Goal: Find specific page/section: Find specific page/section

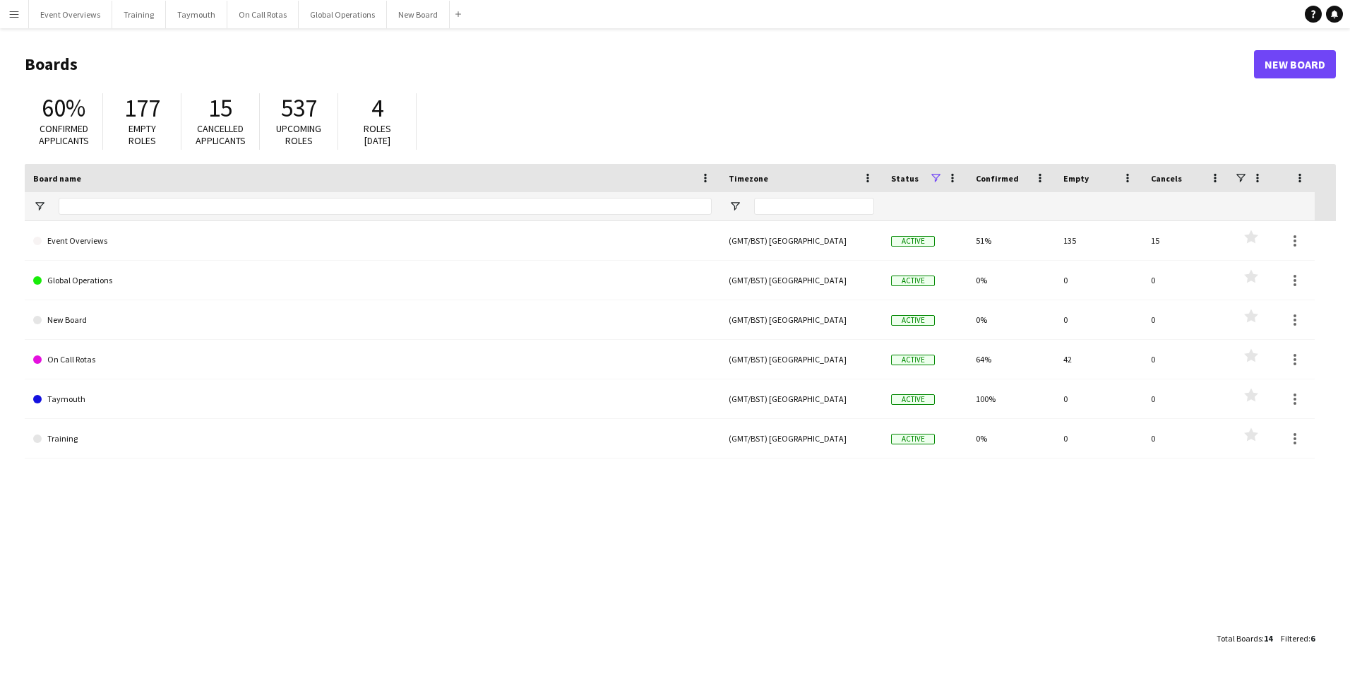
click at [16, 16] on app-icon "Menu" at bounding box center [13, 13] width 11 height 11
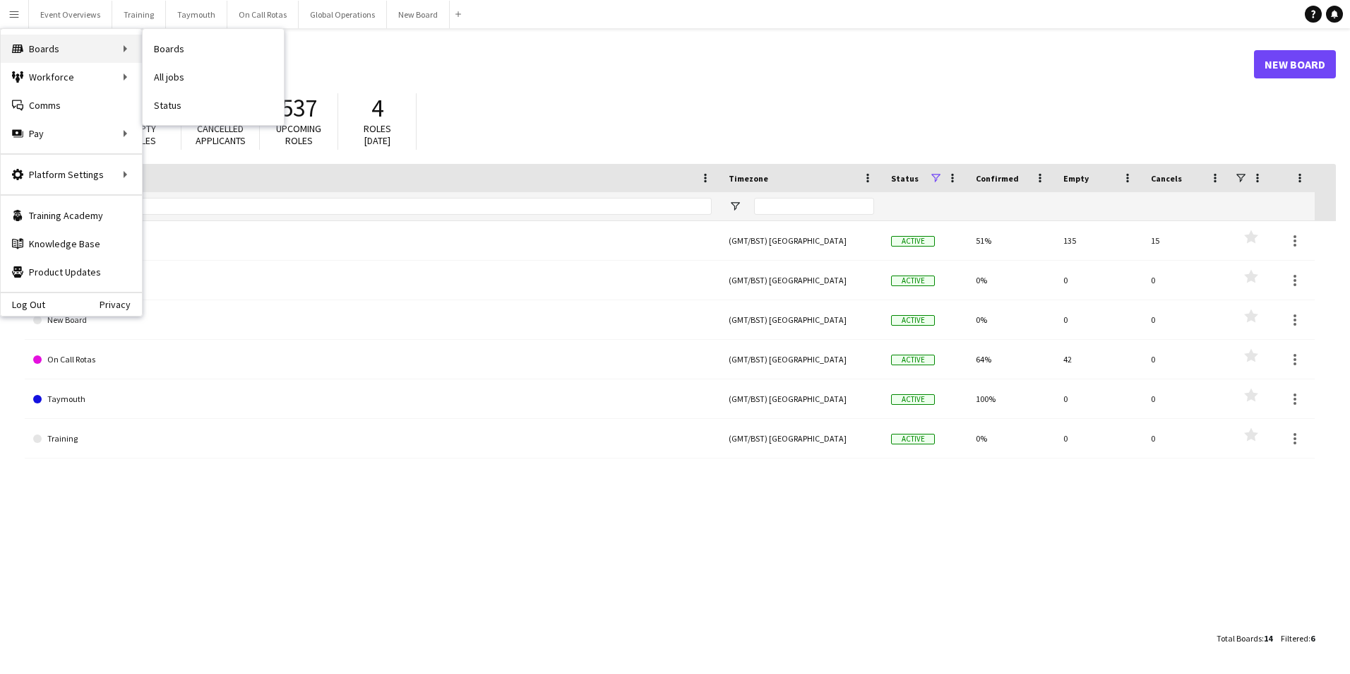
click at [44, 47] on div "Boards Boards" at bounding box center [71, 49] width 141 height 28
click at [166, 52] on link "Boards" at bounding box center [213, 49] width 141 height 28
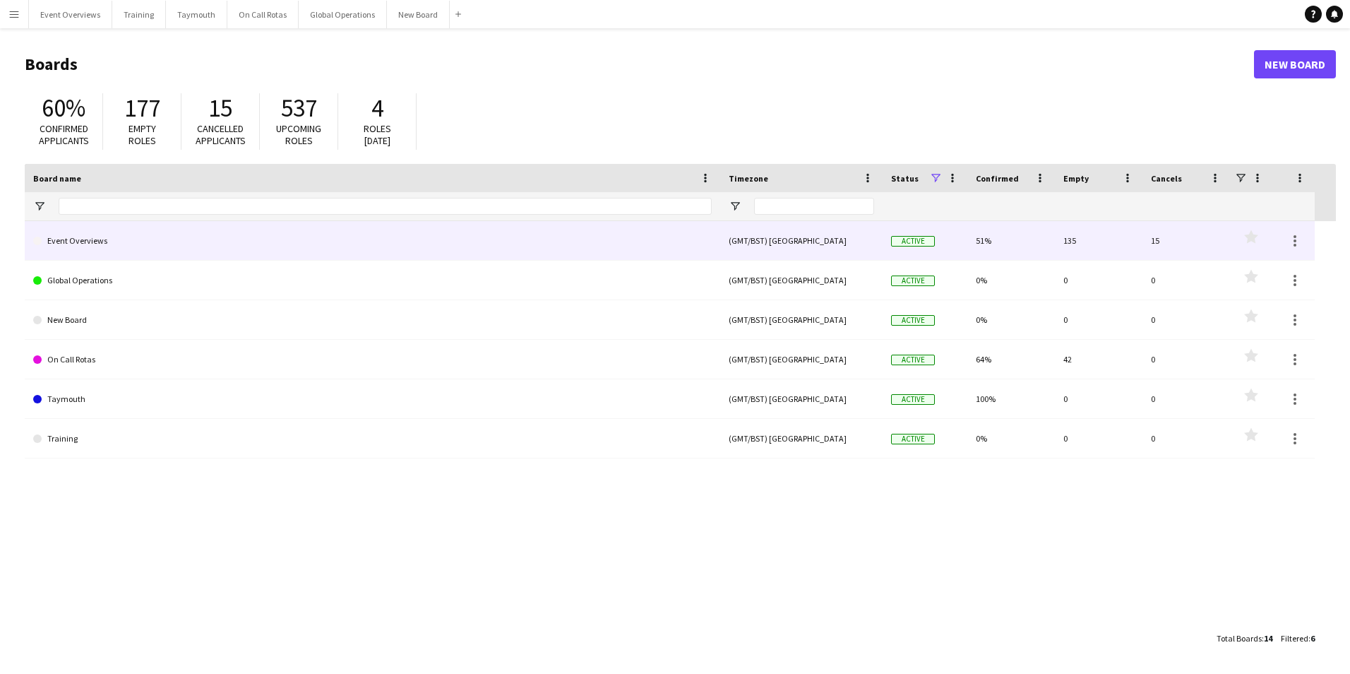
click at [83, 239] on link "Event Overviews" at bounding box center [372, 241] width 679 height 40
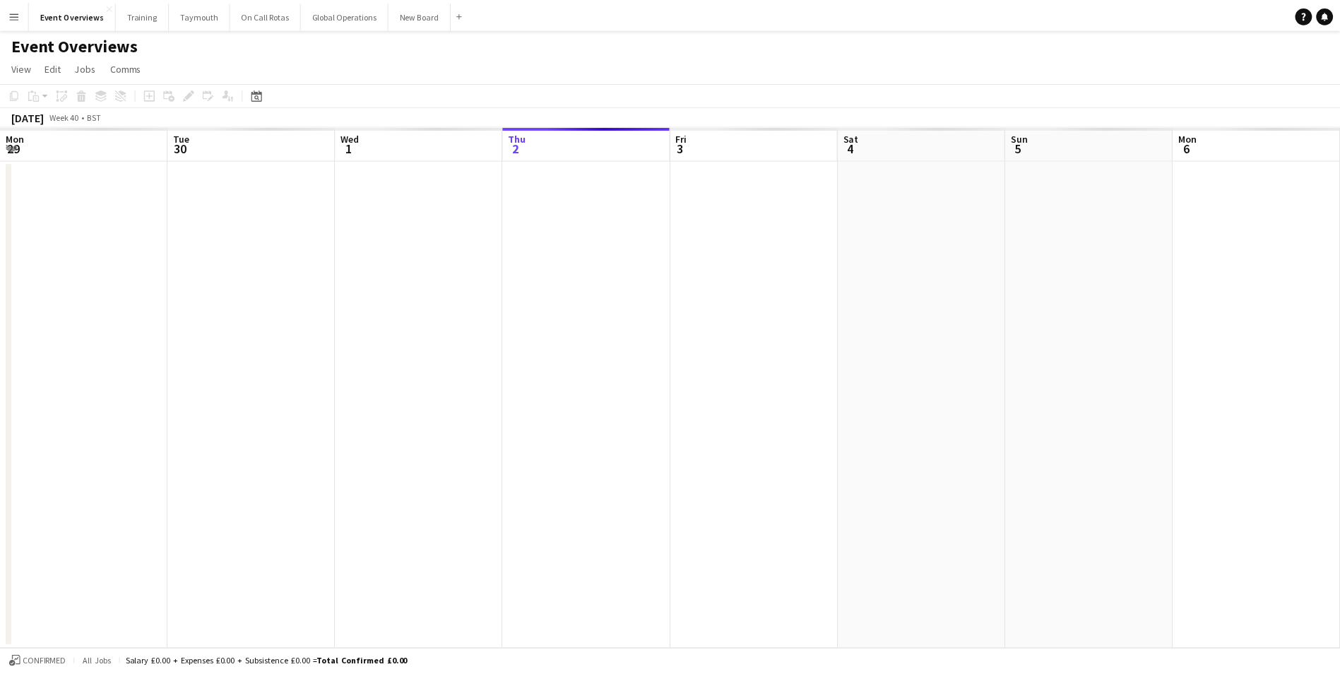
scroll to position [0, 338]
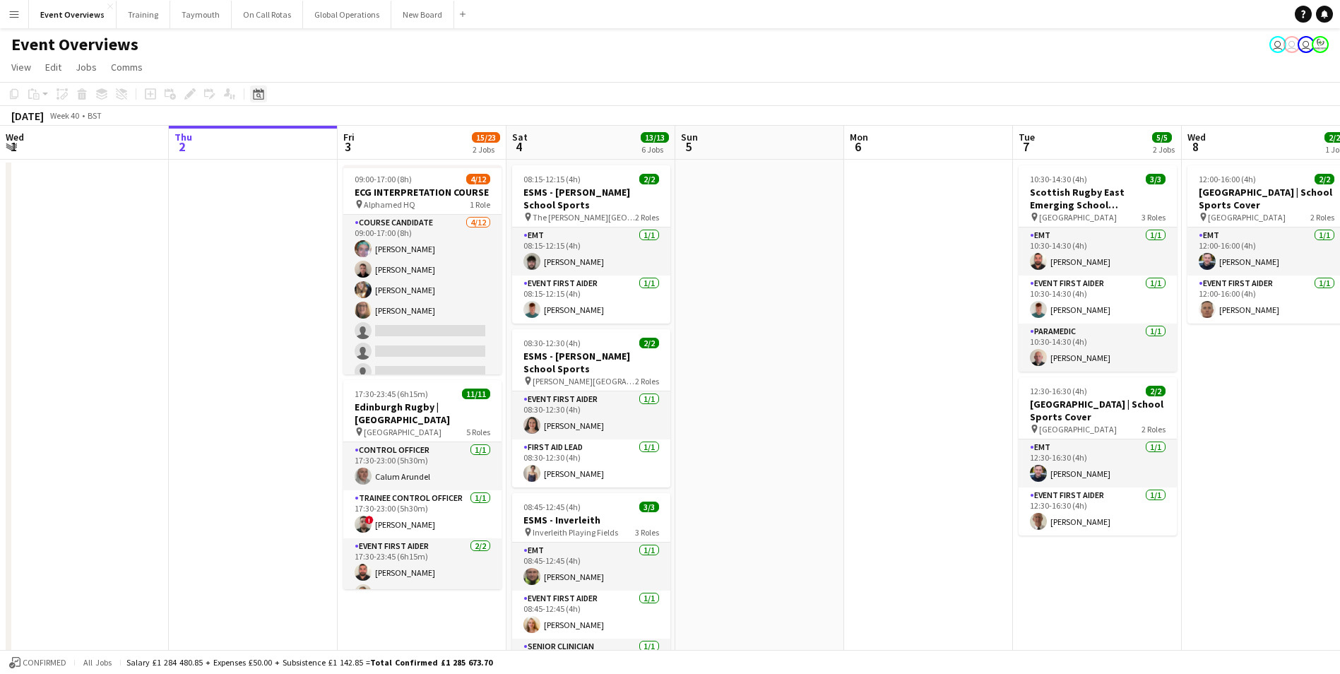
click at [261, 96] on icon "Date picker" at bounding box center [258, 93] width 11 height 11
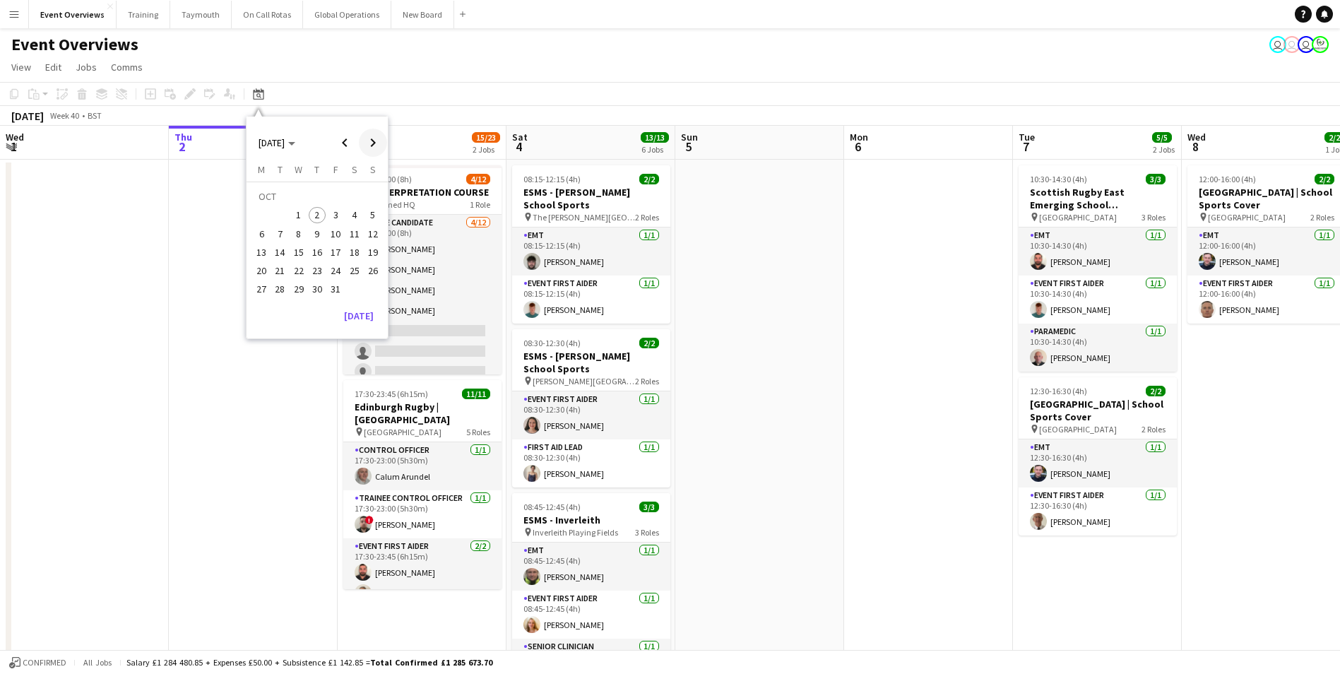
click at [372, 139] on span "Next month" at bounding box center [373, 143] width 28 height 28
click at [367, 234] on span "16" at bounding box center [372, 237] width 17 height 17
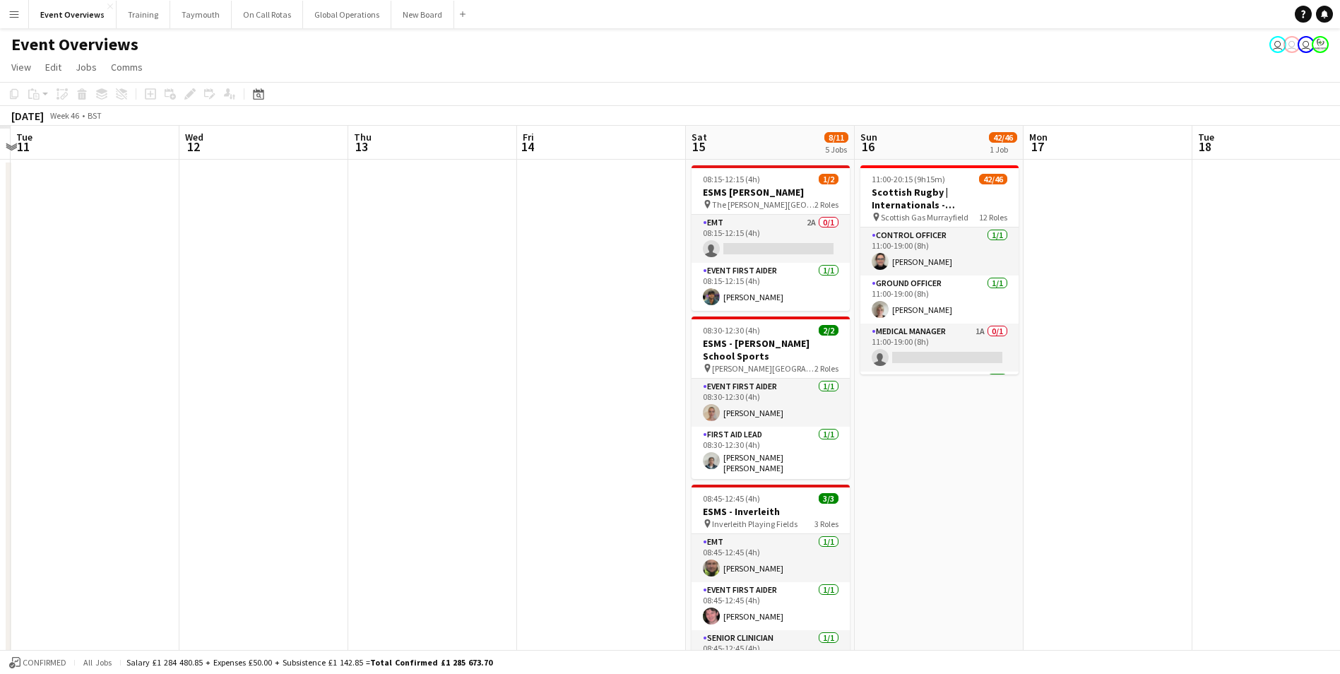
scroll to position [0, 326]
drag, startPoint x: 662, startPoint y: 311, endPoint x: 1160, endPoint y: 335, distance: 497.8
click at [1160, 335] on app-calendar-viewport "Sun 9 Mon 10 Tue 11 Wed 12 Thu 13 Fri 14 Sat 15 8/11 5 Jobs Sun 16 42/46 1 Job …" at bounding box center [670, 669] width 1340 height 1087
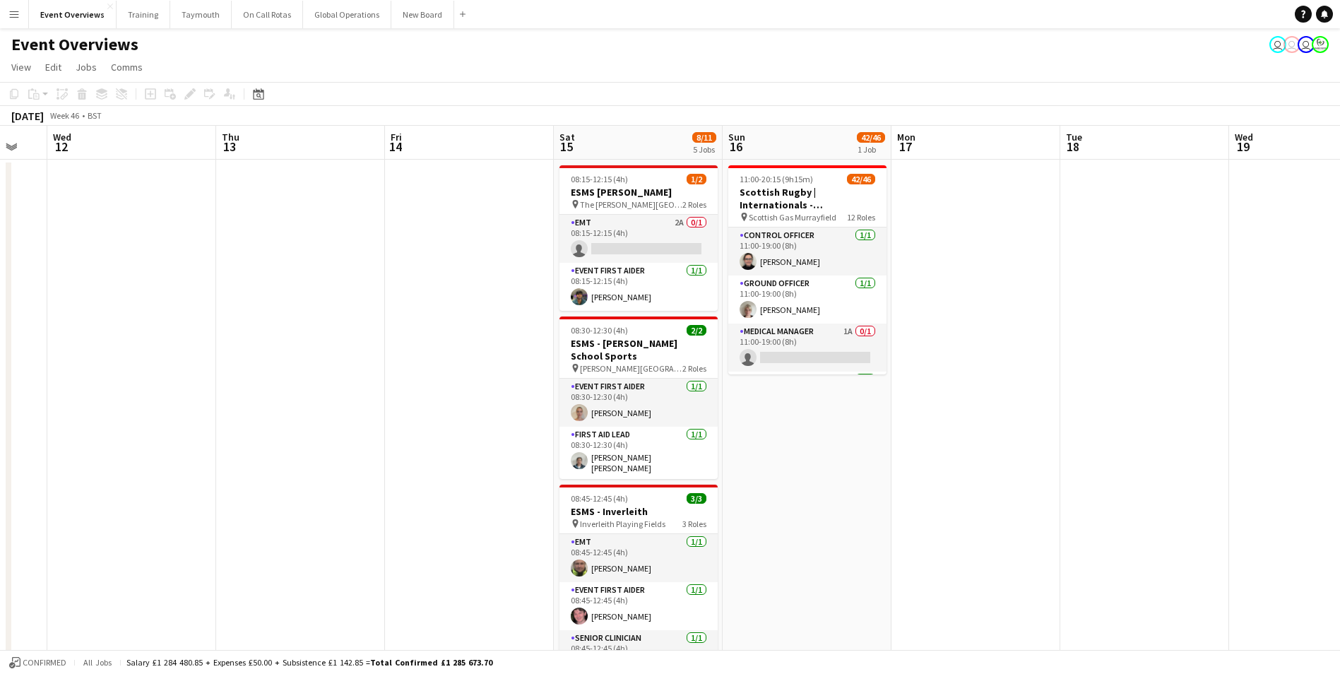
scroll to position [0, 459]
drag, startPoint x: 379, startPoint y: 428, endPoint x: -88, endPoint y: 436, distance: 467.6
click at [0, 436] on html "Menu Boards Boards Boards All jobs Status Workforce Workforce My Workforce Recr…" at bounding box center [670, 618] width 1340 height 1237
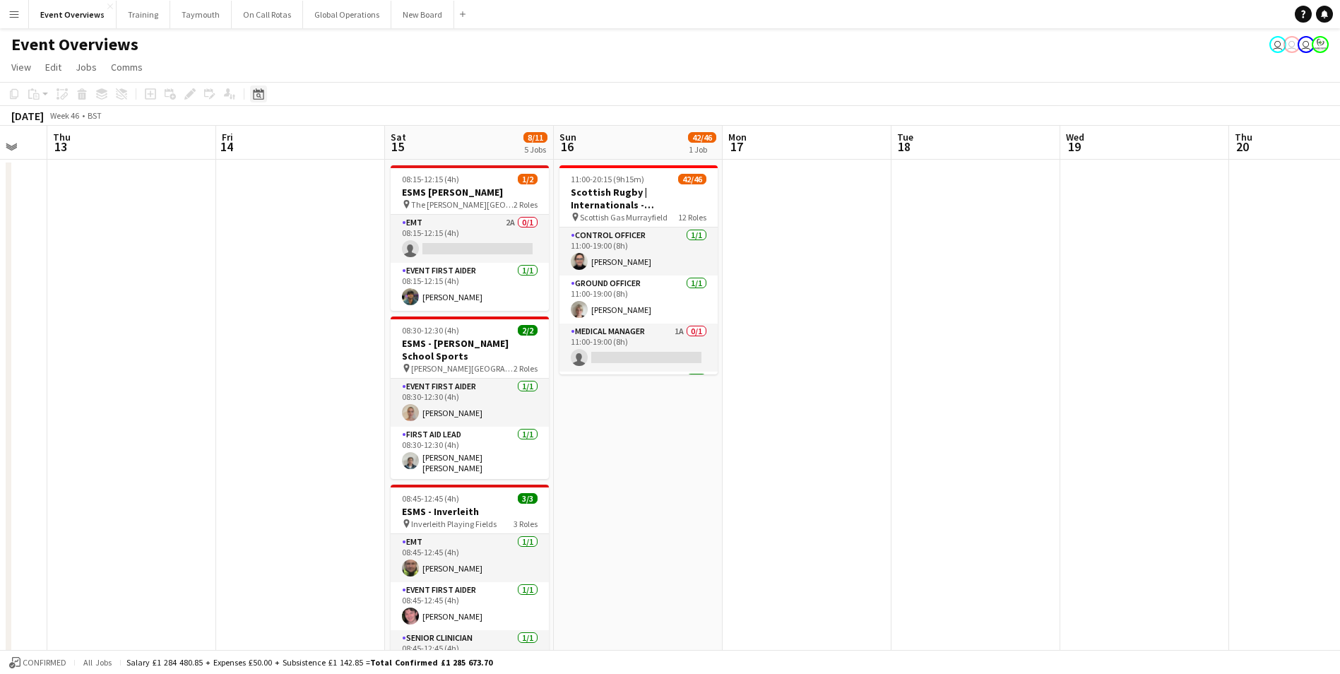
click at [260, 92] on icon at bounding box center [258, 93] width 11 height 11
click at [358, 297] on button "[DATE]" at bounding box center [358, 300] width 41 height 23
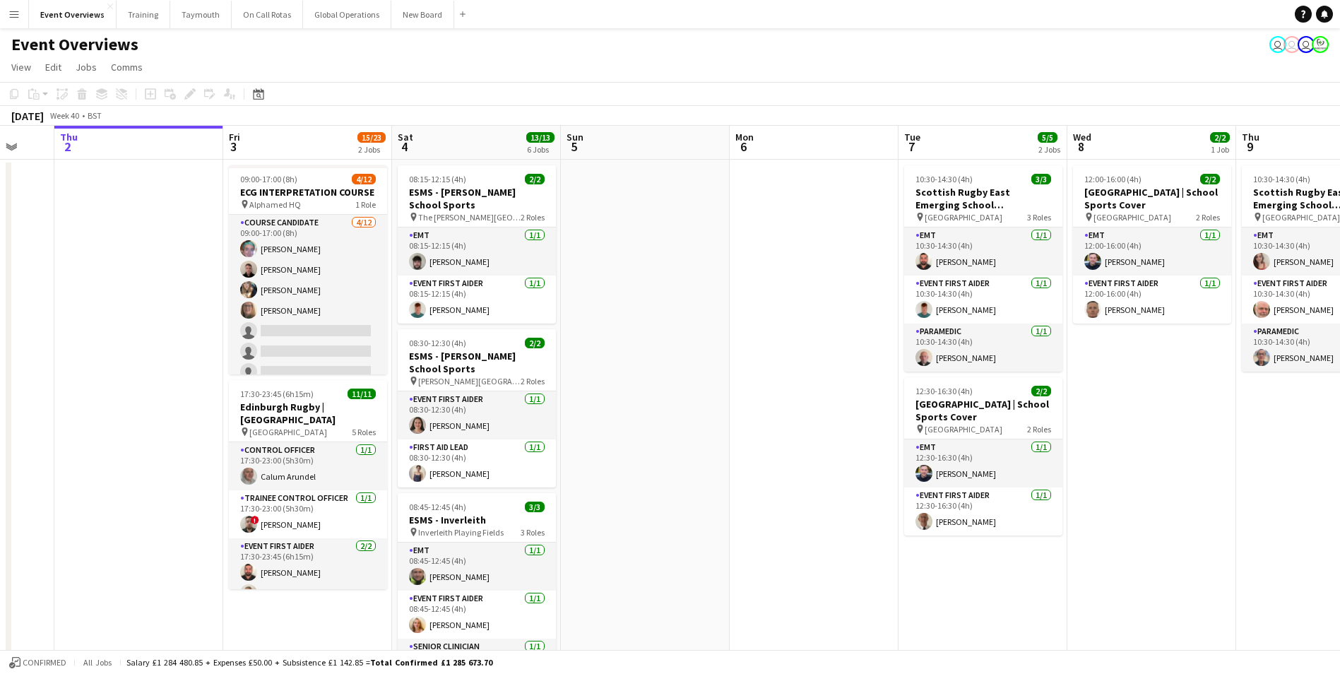
scroll to position [0, 464]
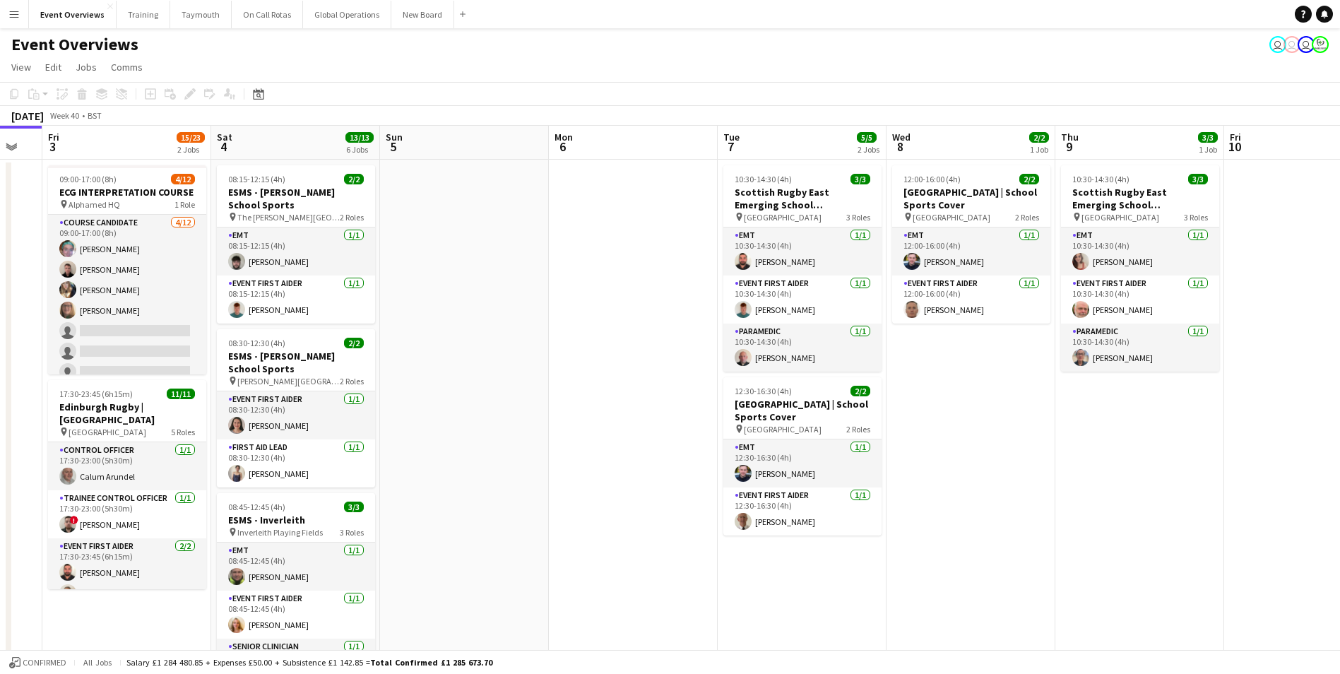
drag, startPoint x: 1014, startPoint y: 274, endPoint x: 530, endPoint y: 343, distance: 489.3
click at [530, 343] on app-calendar-viewport "Tue 30 Wed 1 Thu 2 Fri 3 15/23 2 Jobs Sat 4 13/13 6 Jobs Sun 5 Mon 6 Tue 7 5/5 …" at bounding box center [670, 669] width 1340 height 1087
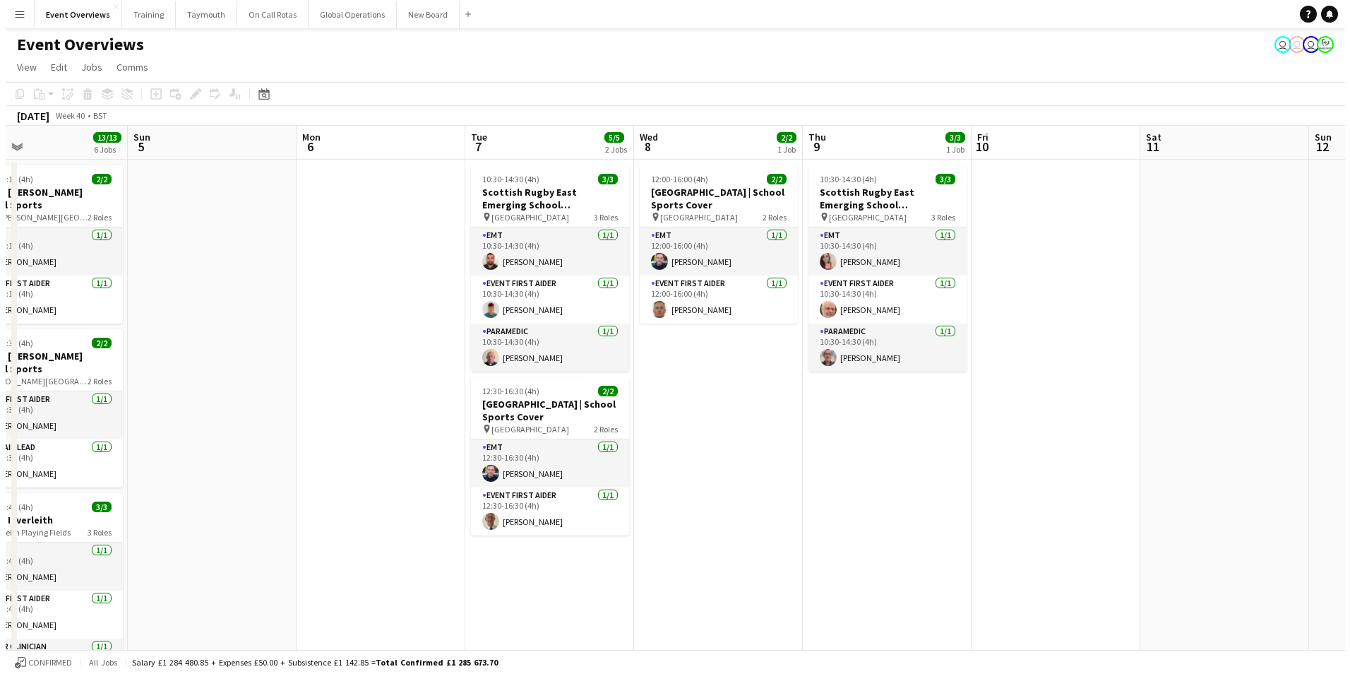
scroll to position [0, 422]
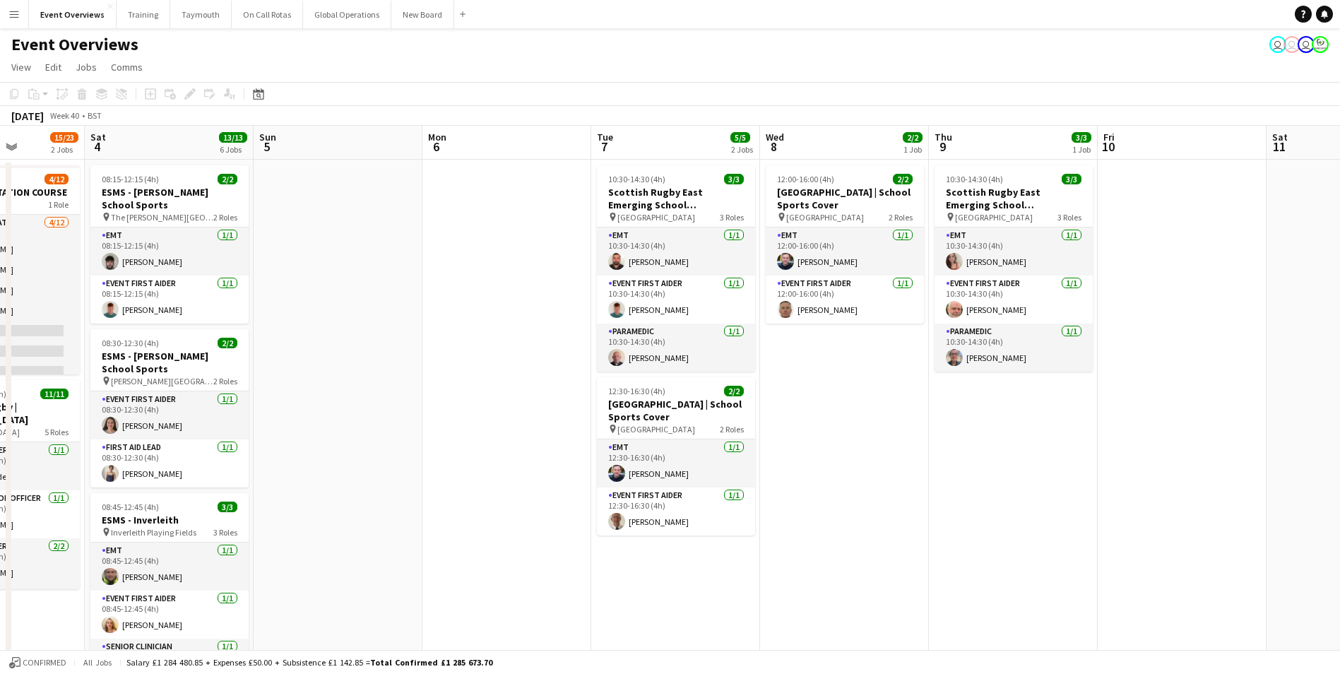
drag, startPoint x: 535, startPoint y: 504, endPoint x: 409, endPoint y: 518, distance: 127.3
click at [409, 518] on app-calendar-viewport "Wed 1 Thu 2 Fri 3 15/23 2 Jobs Sat 4 13/13 6 Jobs Sun 5 Mon 6 Tue 7 5/5 2 Jobs …" at bounding box center [670, 669] width 1340 height 1087
click at [13, 11] on app-icon "Menu" at bounding box center [13, 13] width 11 height 11
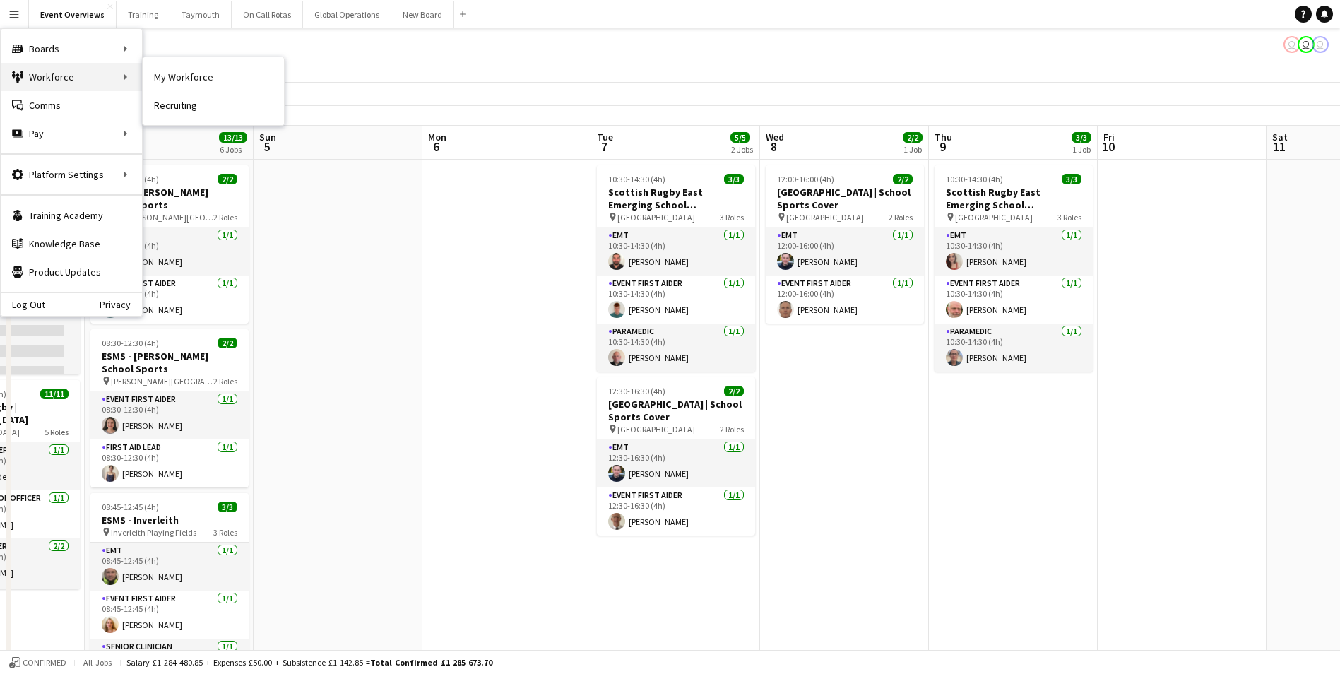
click at [47, 75] on div "Workforce Workforce" at bounding box center [71, 77] width 141 height 28
click at [179, 75] on link "My Workforce" at bounding box center [213, 77] width 141 height 28
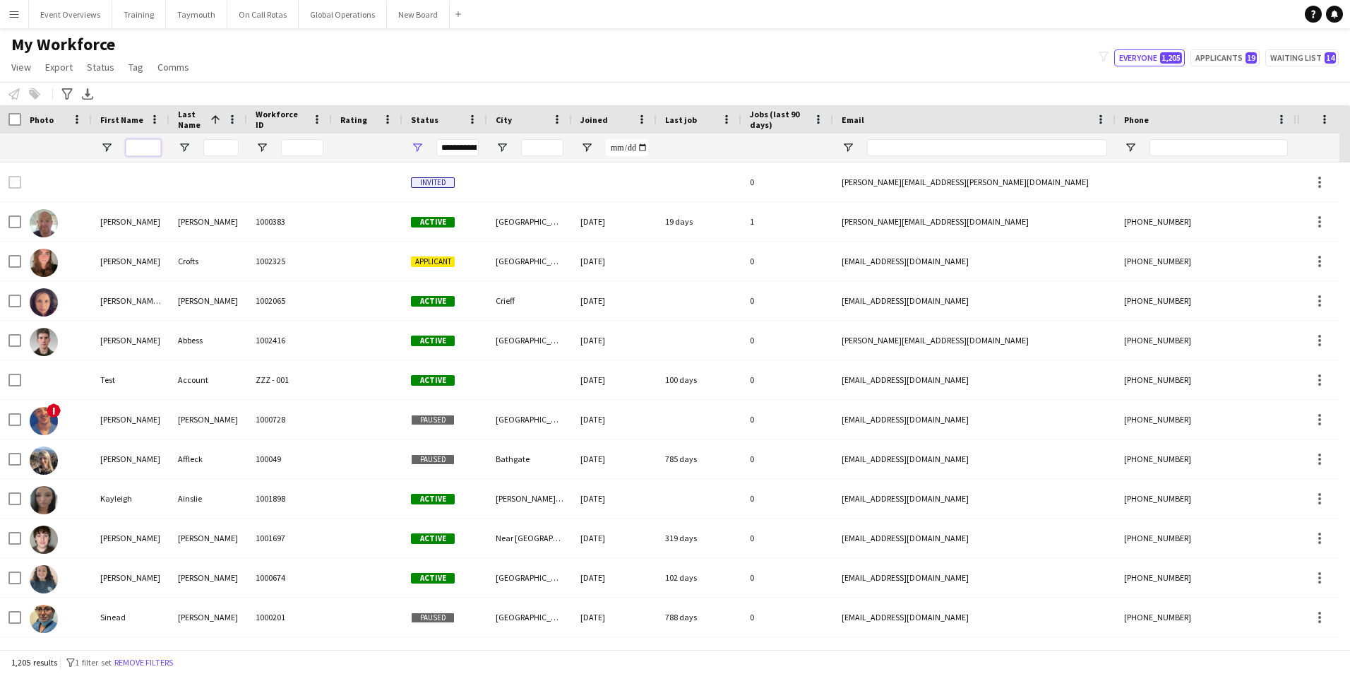
click at [147, 150] on input "First Name Filter Input" at bounding box center [143, 147] width 35 height 17
click at [1216, 59] on button "Applicants 19" at bounding box center [1225, 57] width 69 height 17
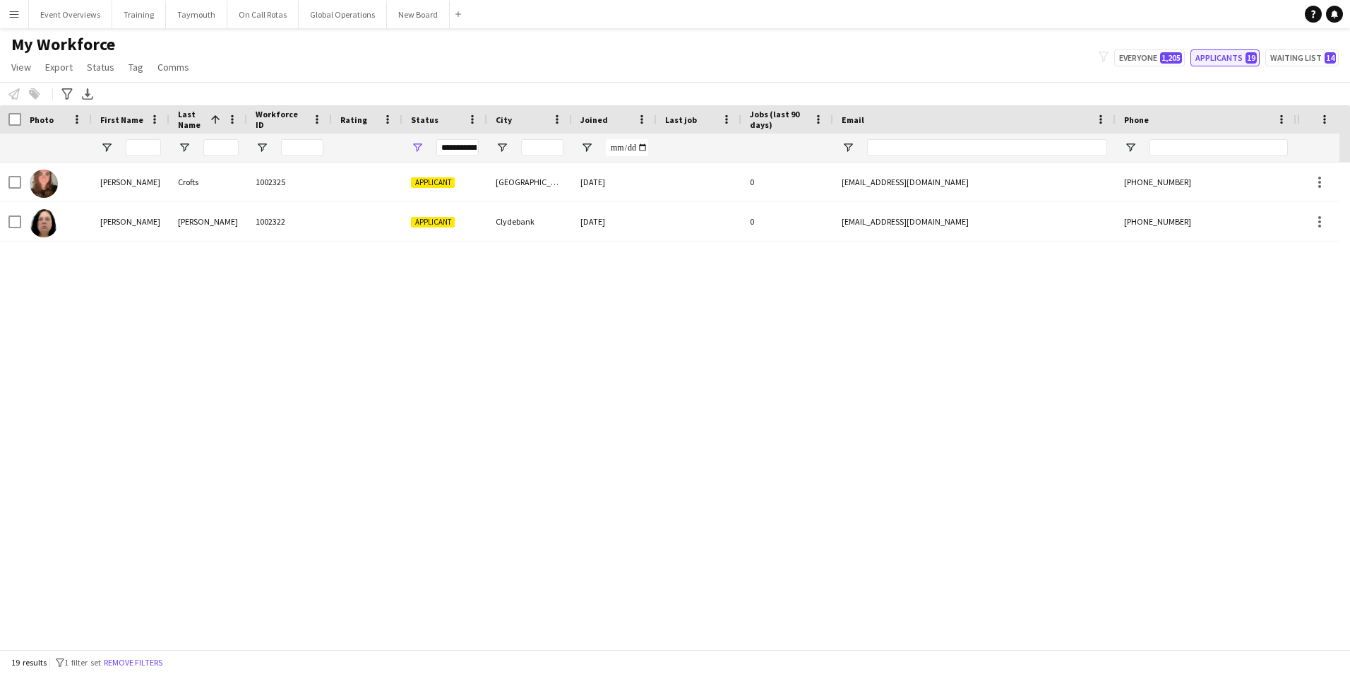
type input "**********"
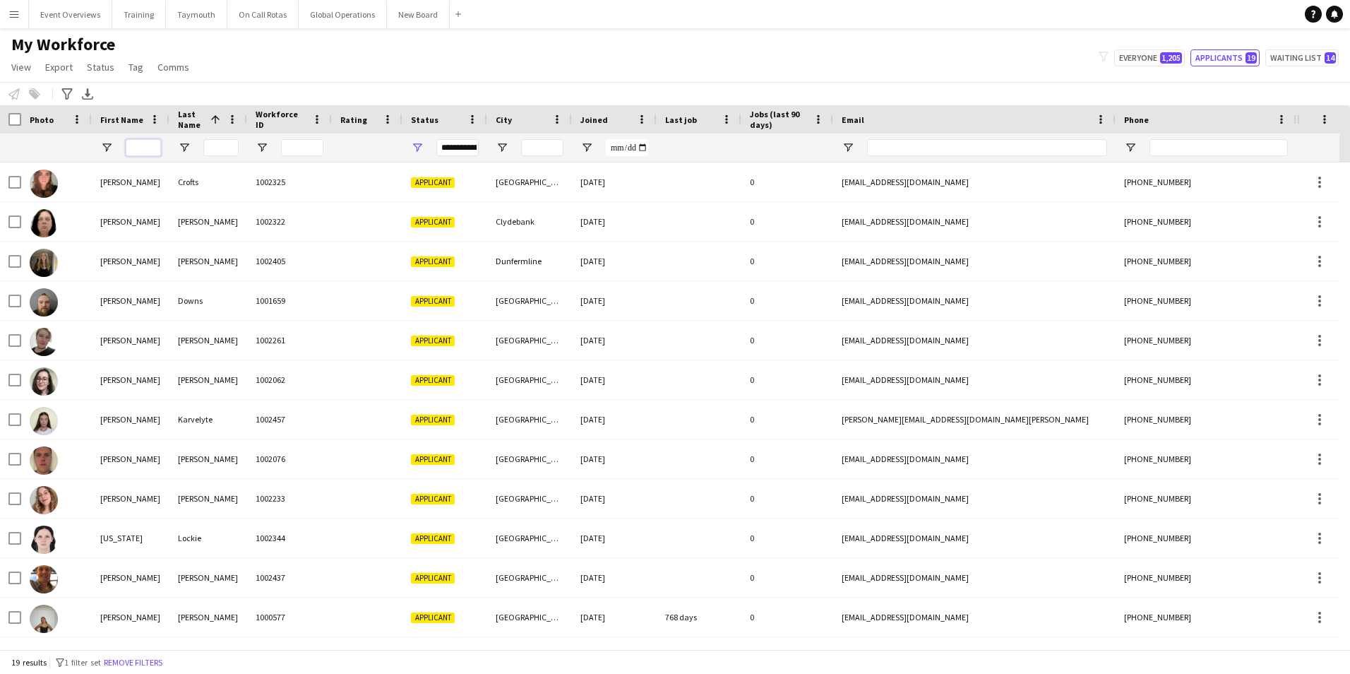
click at [136, 147] on input "First Name Filter Input" at bounding box center [143, 147] width 35 height 17
type input "****"
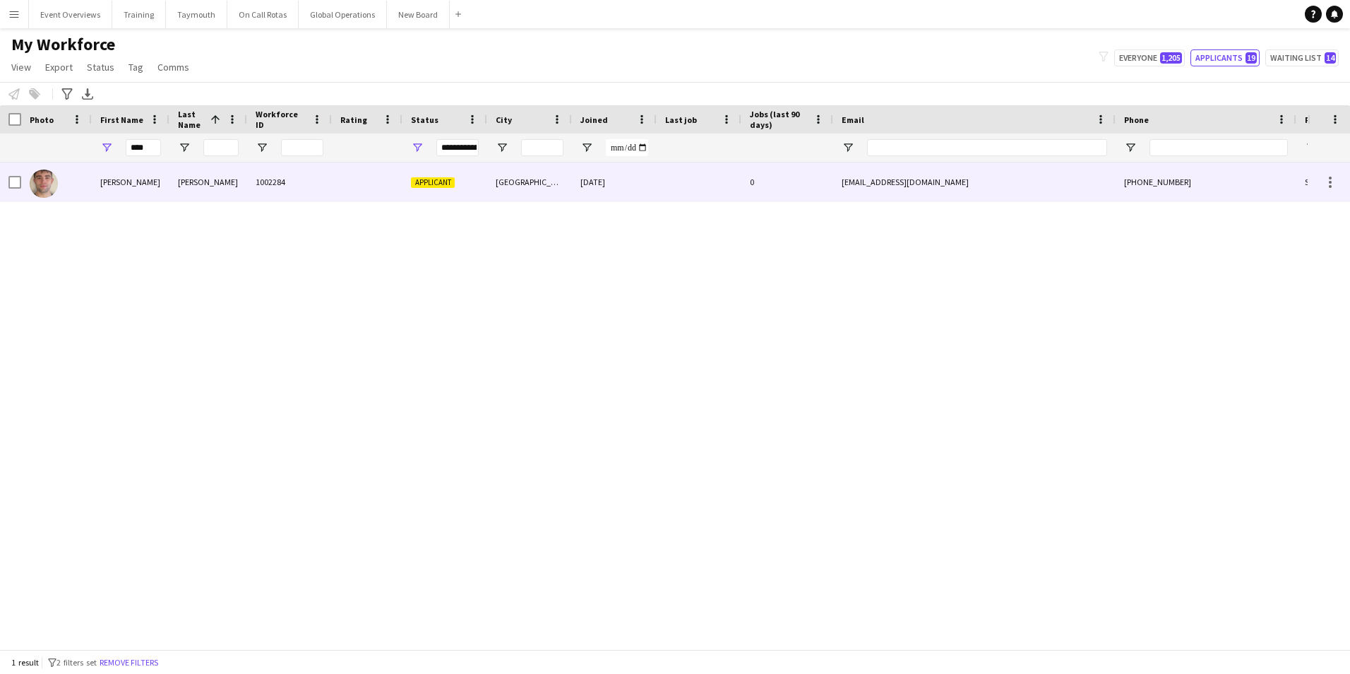
click at [102, 179] on div "[PERSON_NAME]" at bounding box center [131, 181] width 78 height 39
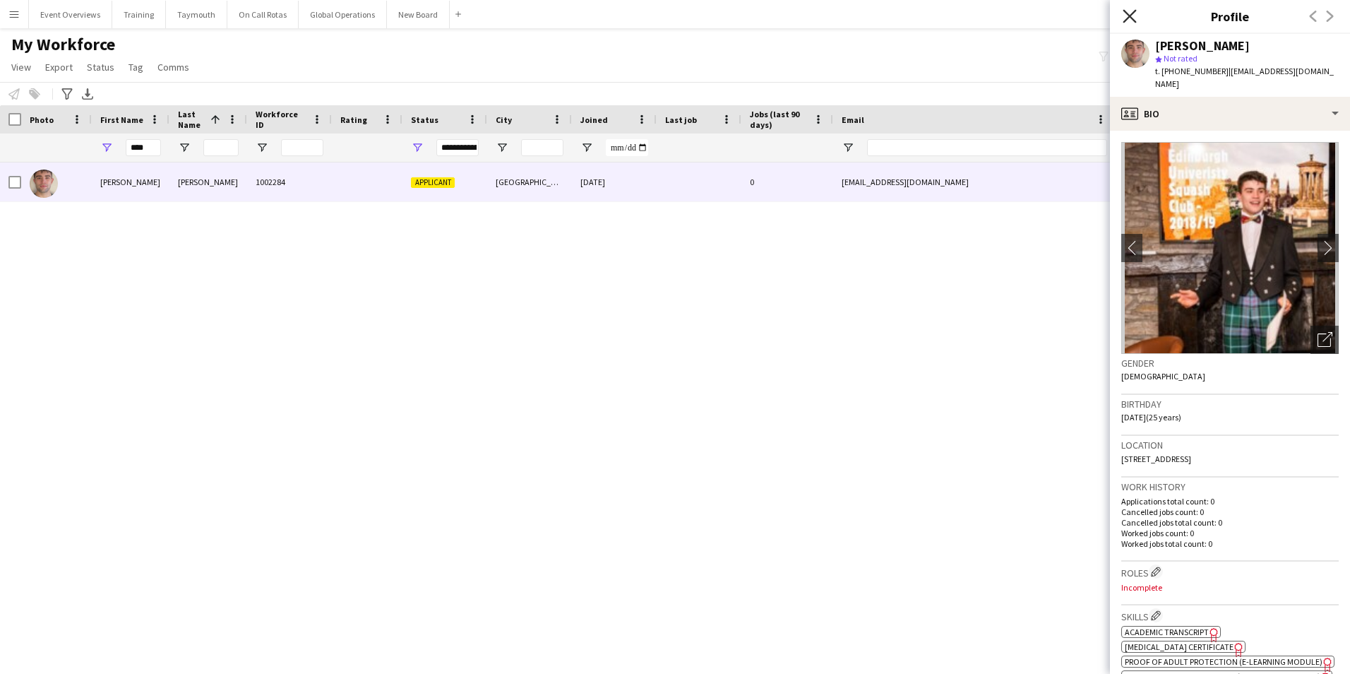
click at [1126, 18] on icon "Close pop-in" at bounding box center [1129, 15] width 13 height 13
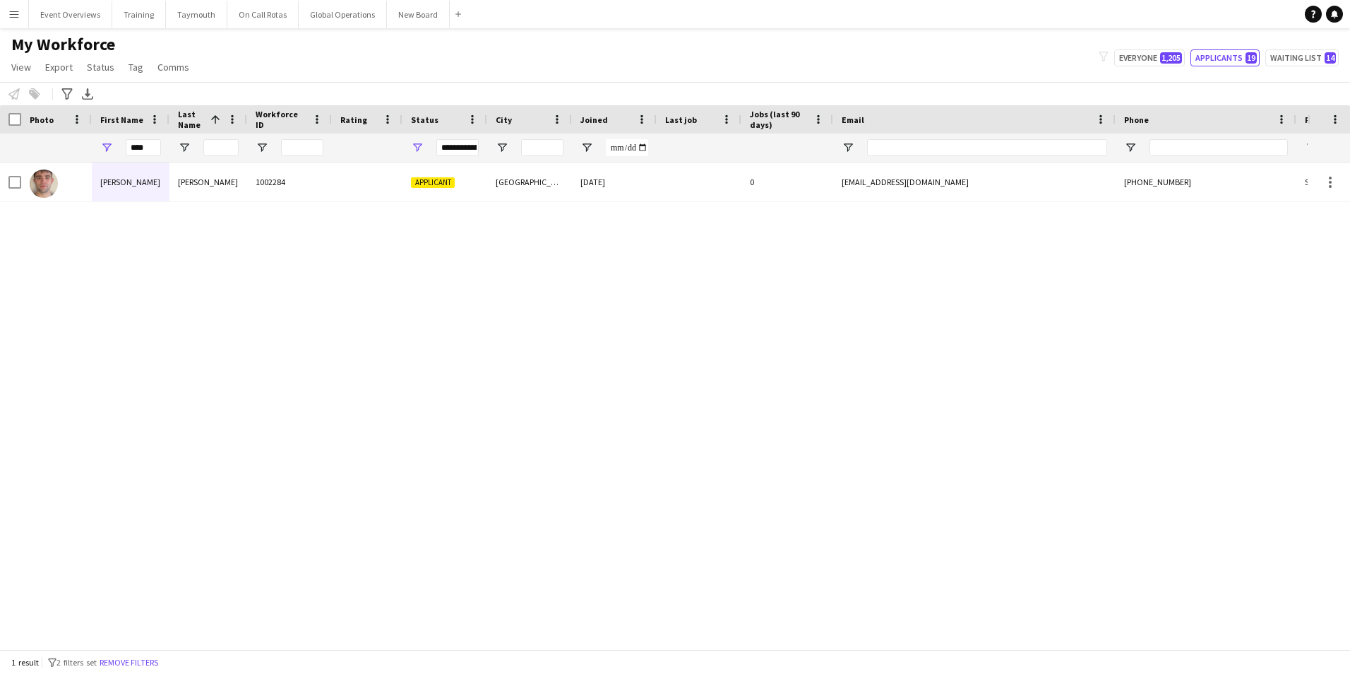
click at [11, 15] on app-icon "Menu" at bounding box center [13, 13] width 11 height 11
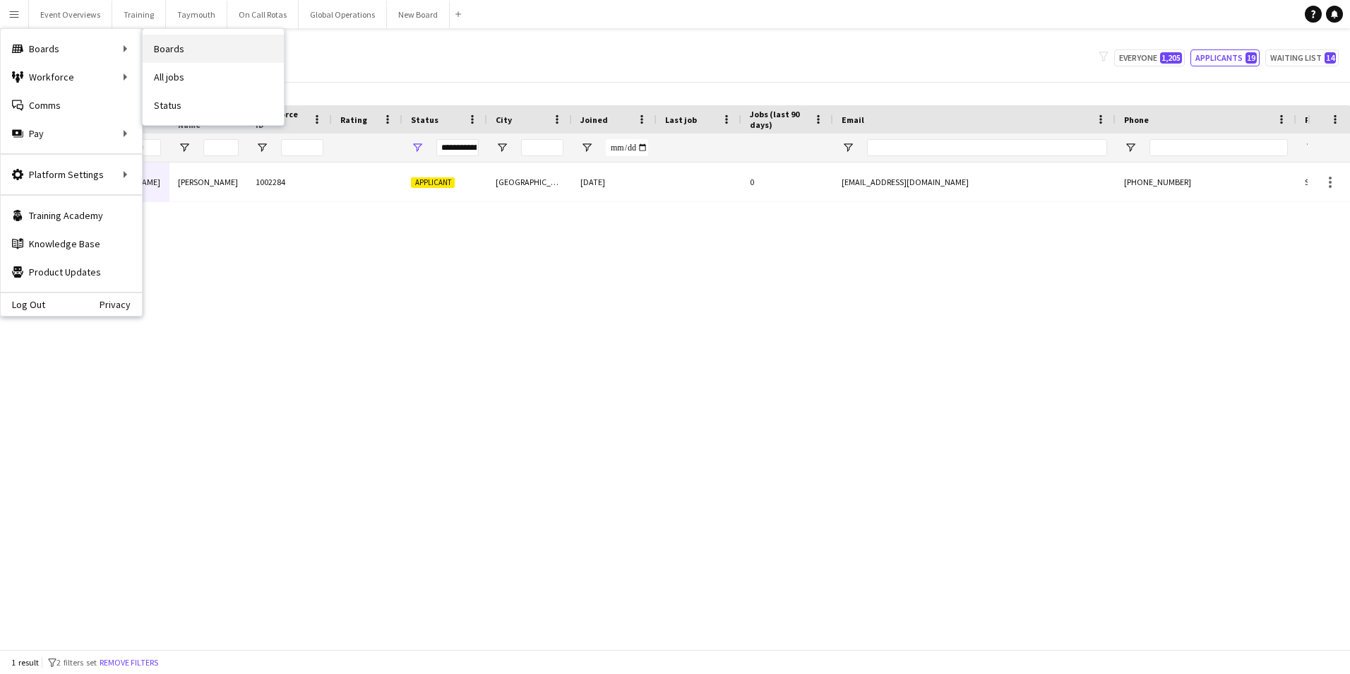
click at [160, 46] on link "Boards" at bounding box center [213, 49] width 141 height 28
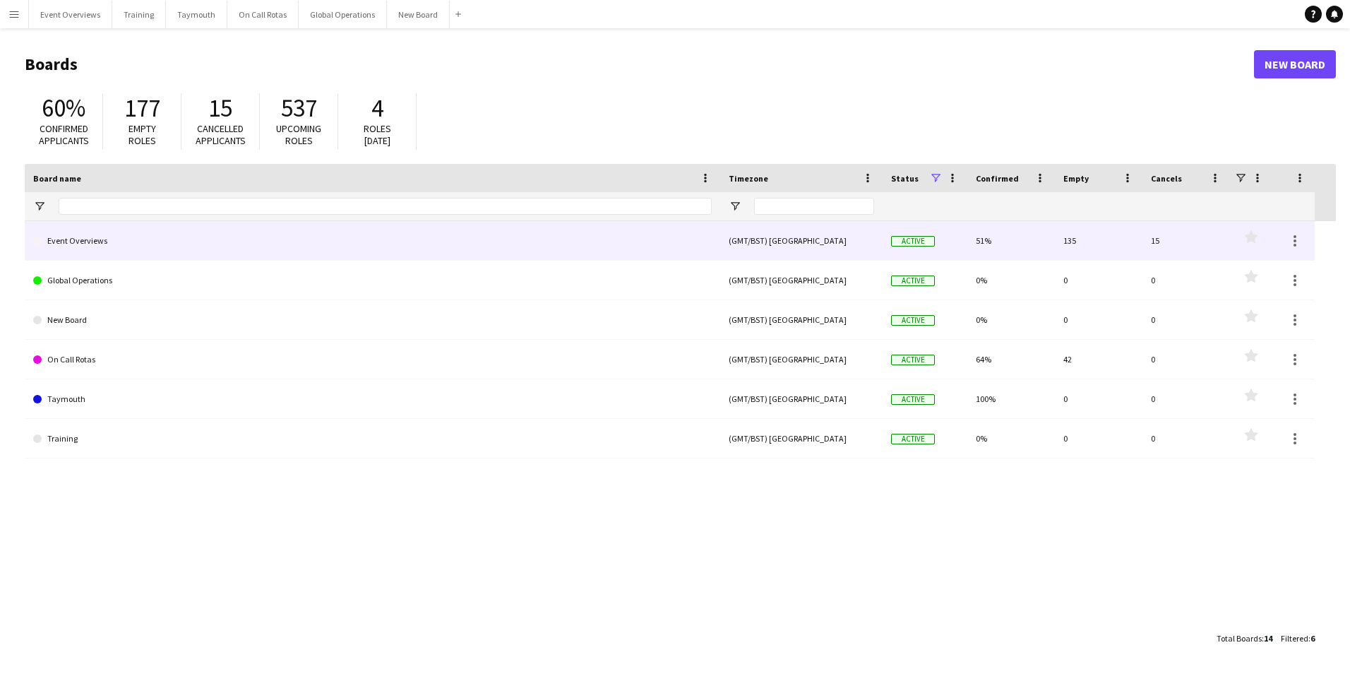
click at [81, 239] on link "Event Overviews" at bounding box center [372, 241] width 679 height 40
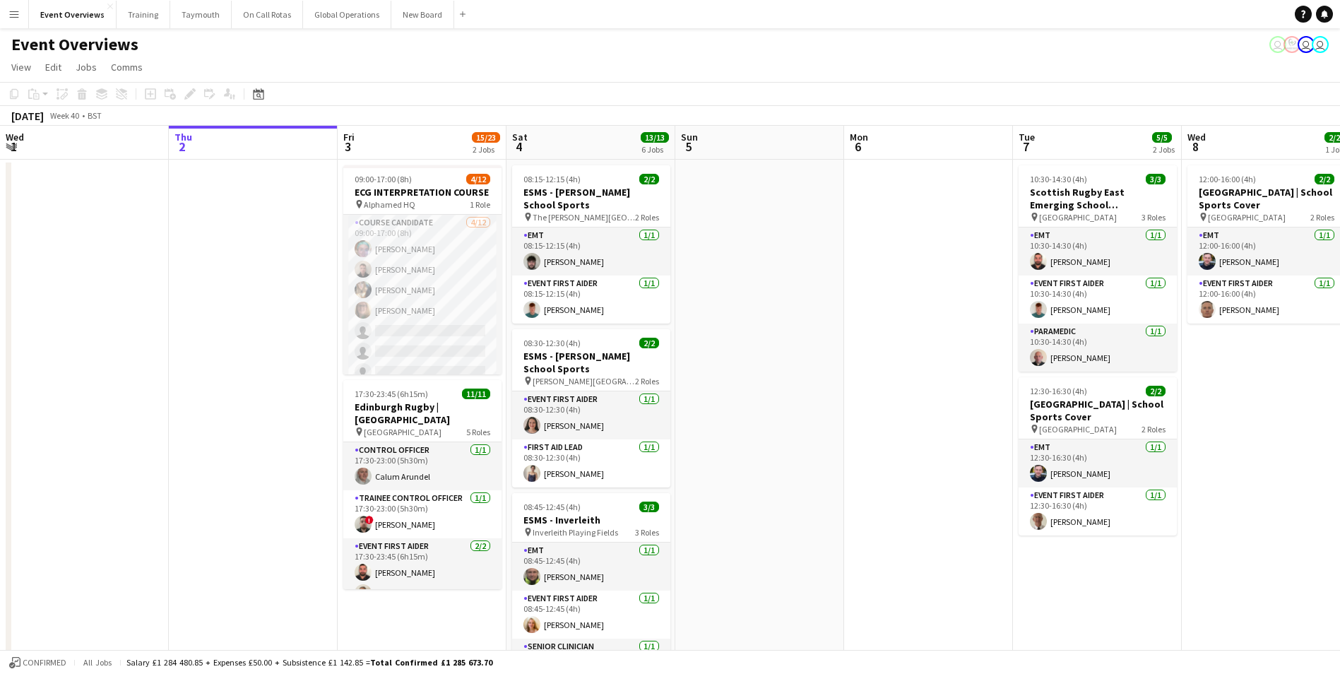
click at [748, 266] on app-date-cell at bounding box center [759, 686] width 169 height 1053
